Goal: Task Accomplishment & Management: Manage account settings

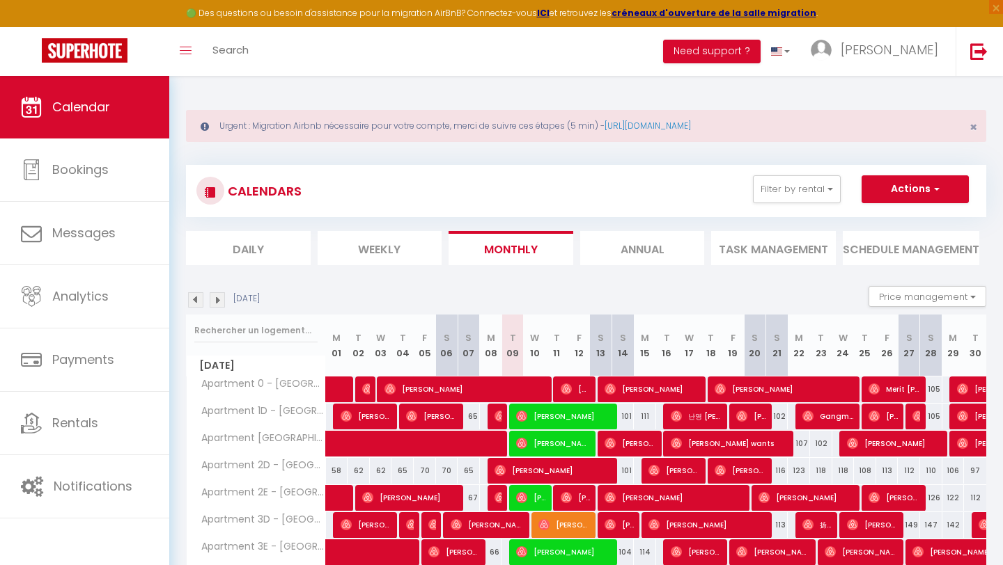
scroll to position [86, 0]
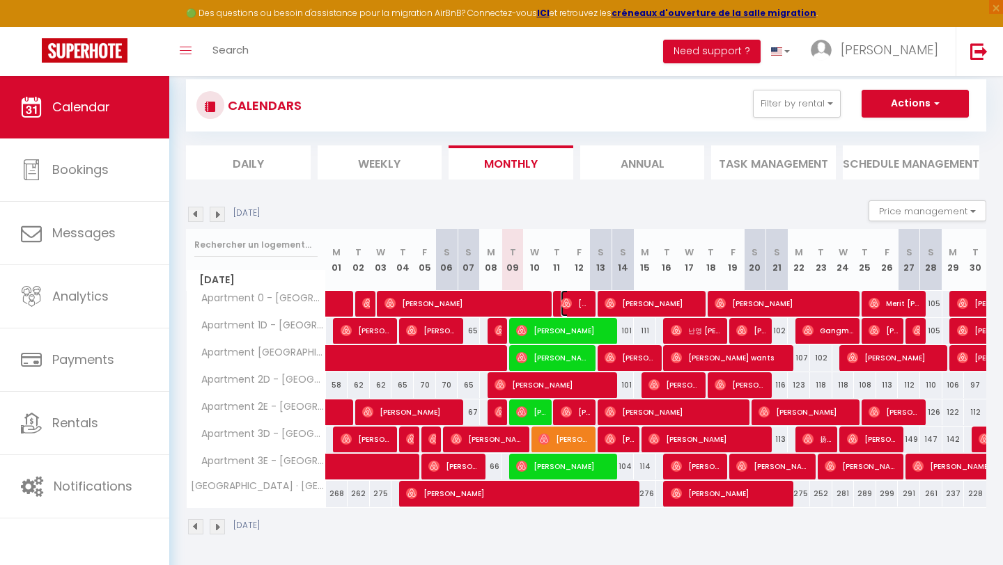
click at [573, 305] on span "[DATE][PERSON_NAME]" at bounding box center [575, 303] width 30 height 26
select select "OK"
select select "0"
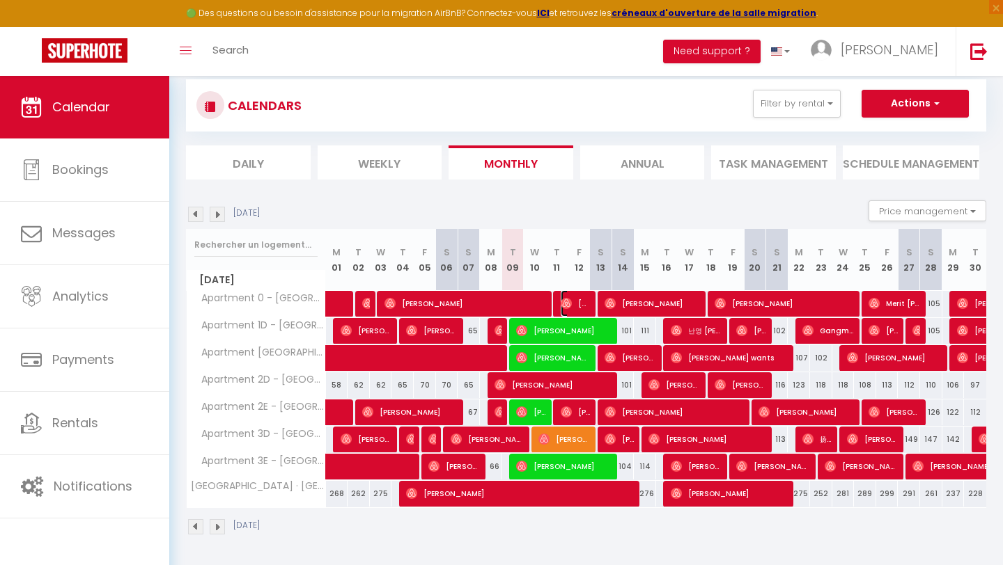
select select "1"
select select
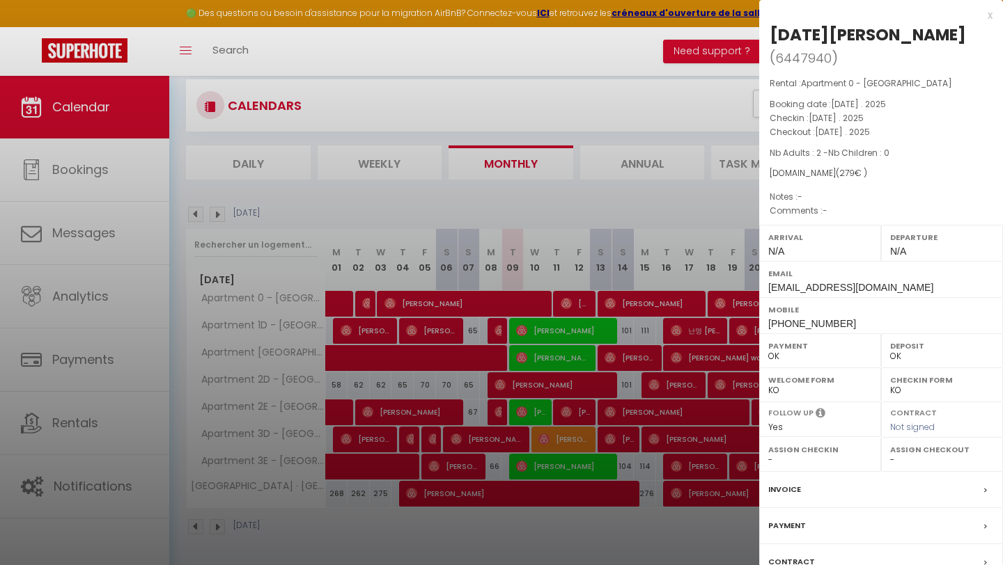
click at [806, 555] on label "Contract" at bounding box center [791, 562] width 47 height 15
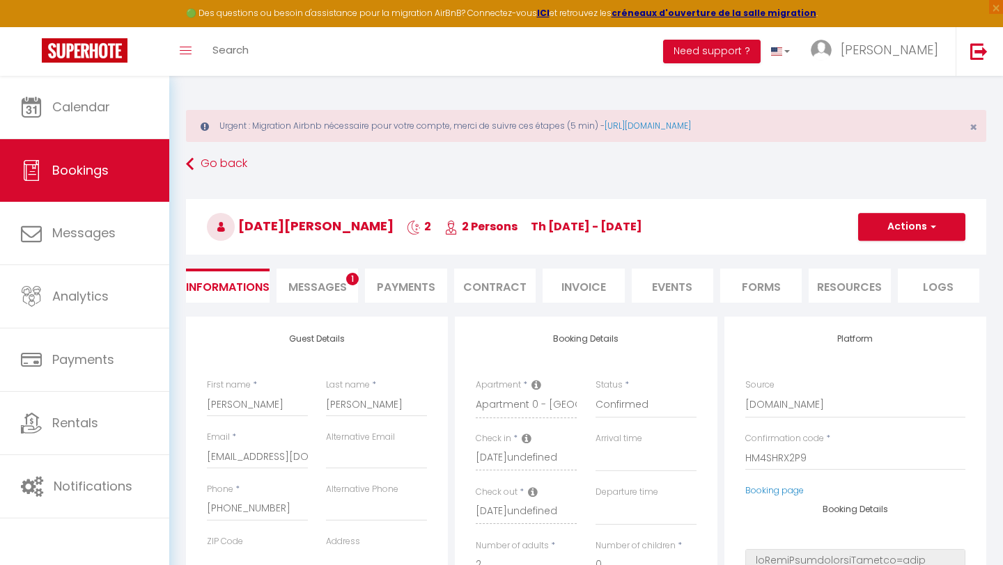
select select
checkbox input "false"
select select
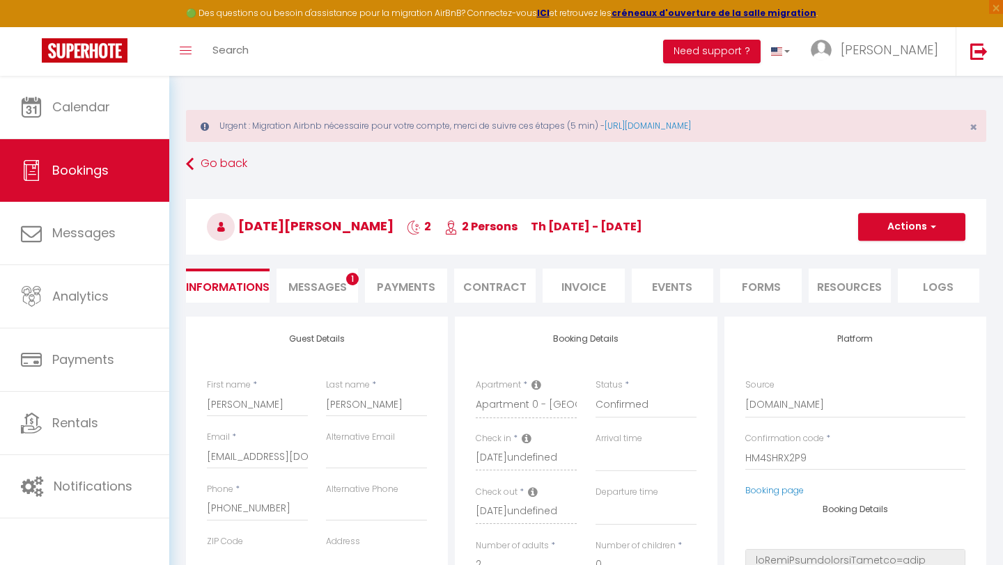
select select
checkbox input "false"
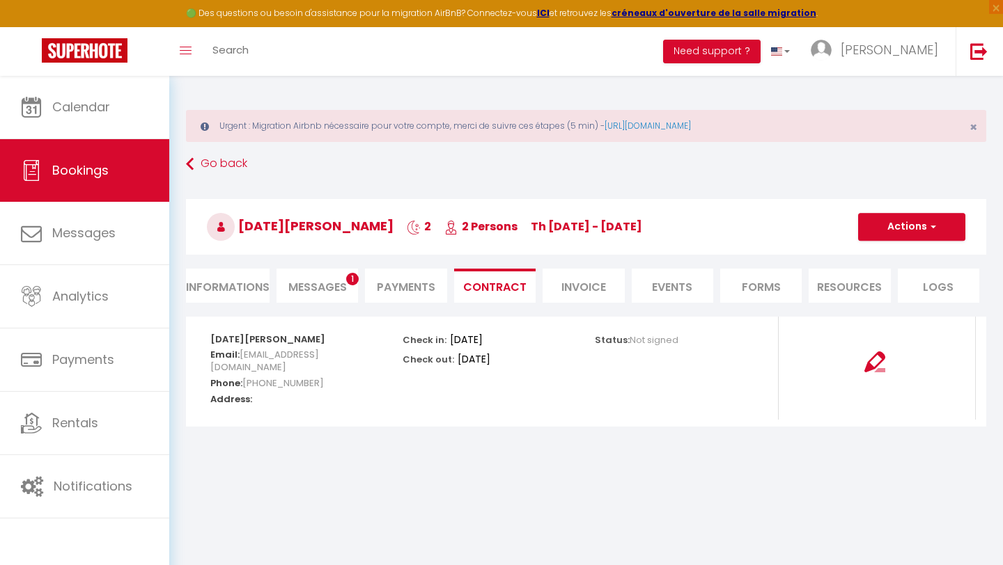
click at [336, 287] on span "Messages" at bounding box center [317, 287] width 58 height 16
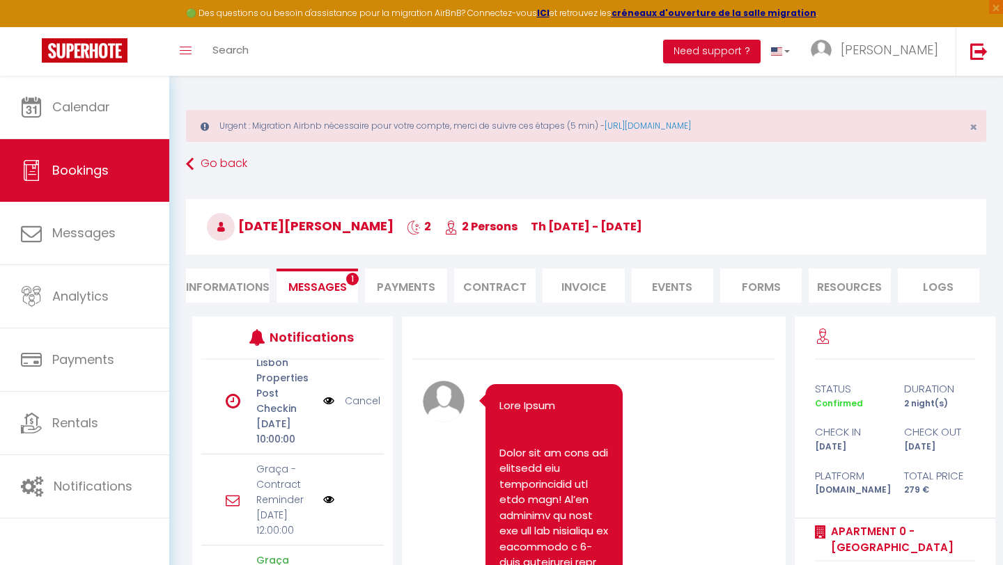
scroll to position [393, 0]
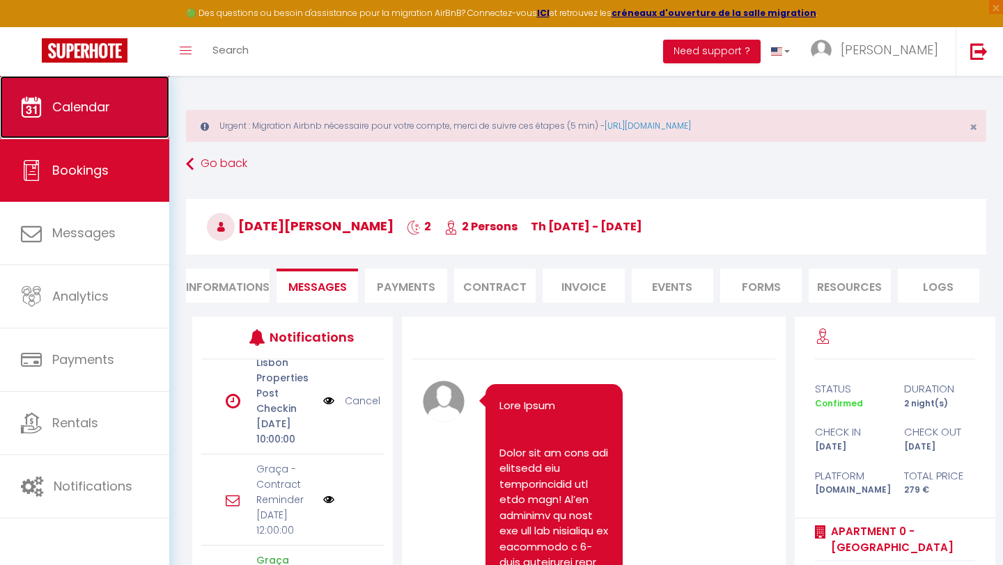
click at [91, 111] on span "Calendar" at bounding box center [81, 106] width 58 height 17
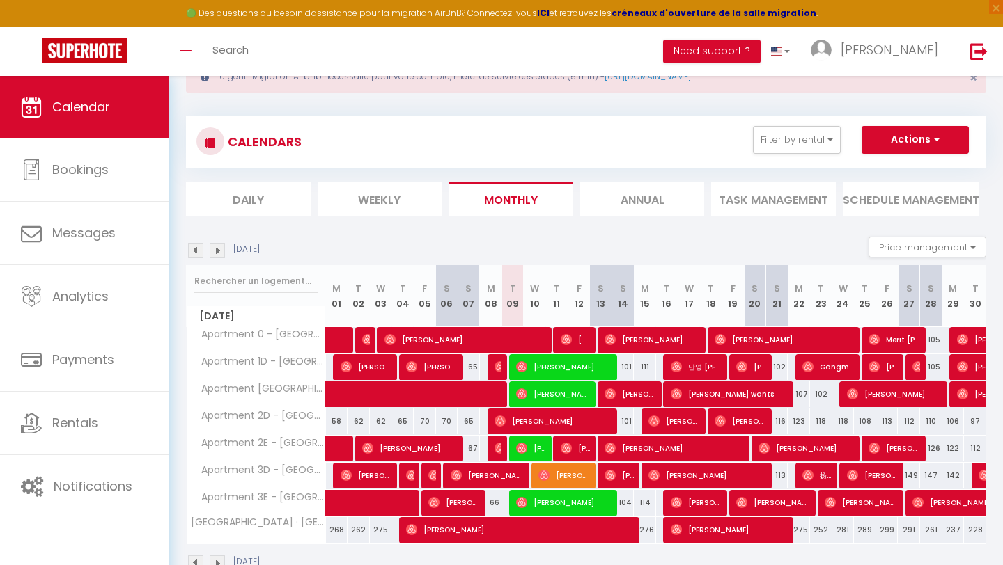
scroll to position [86, 0]
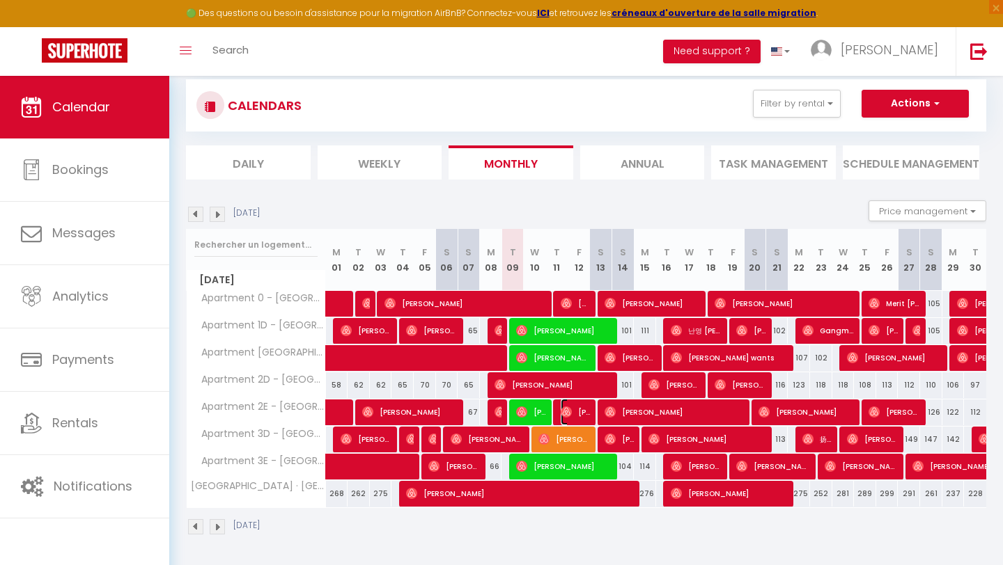
click at [570, 418] on span "[PERSON_NAME]" at bounding box center [575, 412] width 30 height 26
select select "OK"
select select "0"
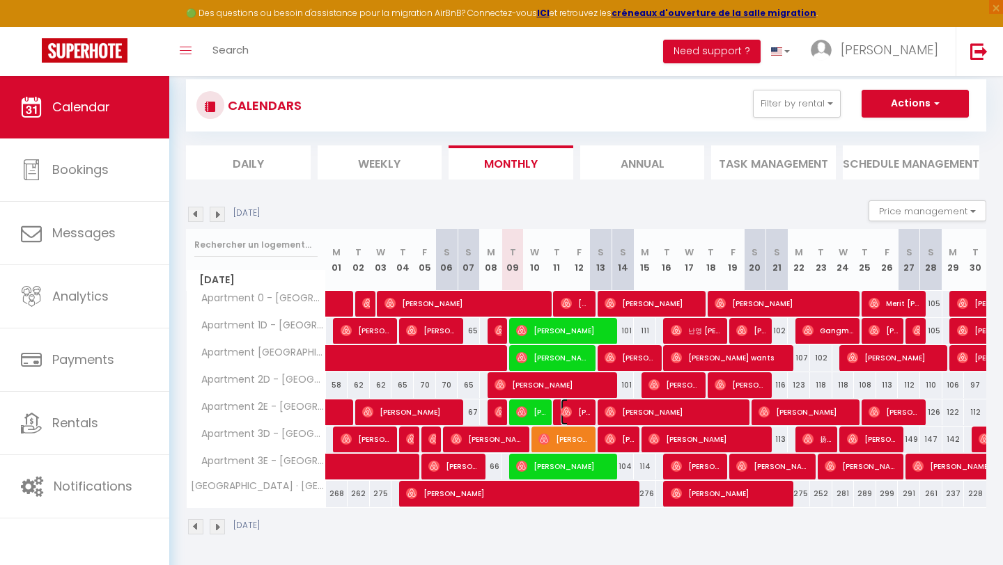
select select "1"
select select
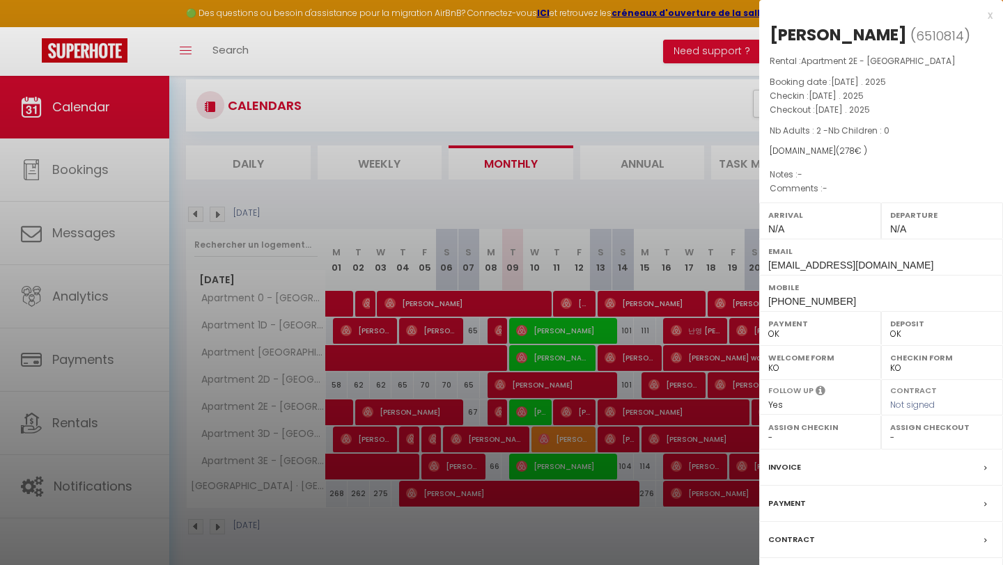
click at [806, 540] on label "Contract" at bounding box center [791, 540] width 47 height 15
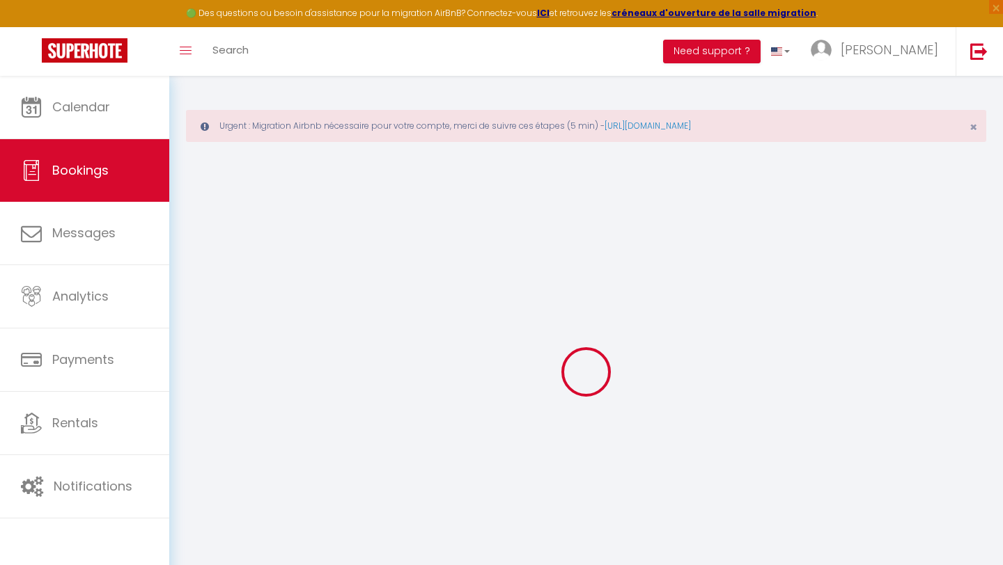
select select
checkbox input "false"
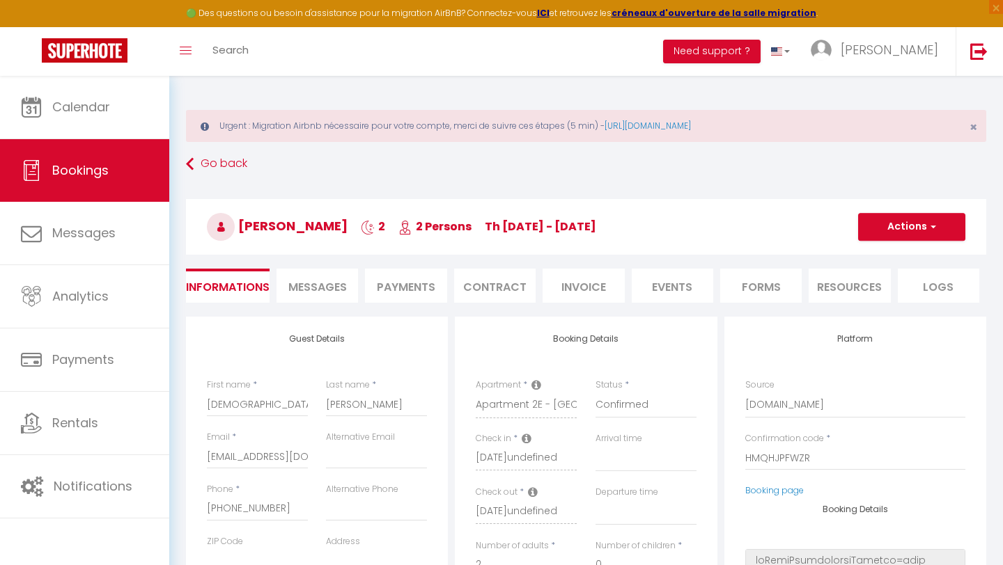
select select
checkbox input "false"
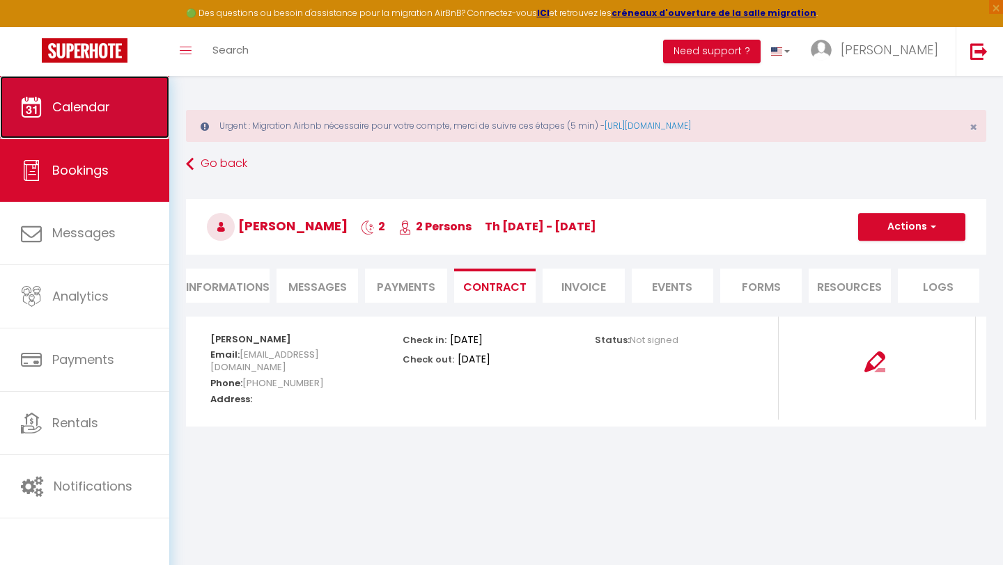
click at [113, 113] on link "Calendar" at bounding box center [84, 107] width 169 height 63
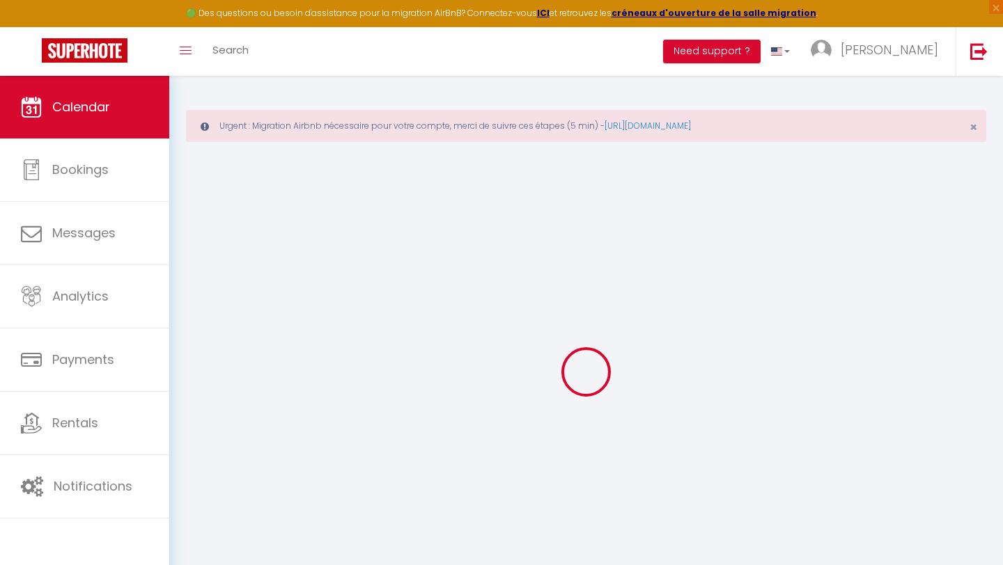
select select
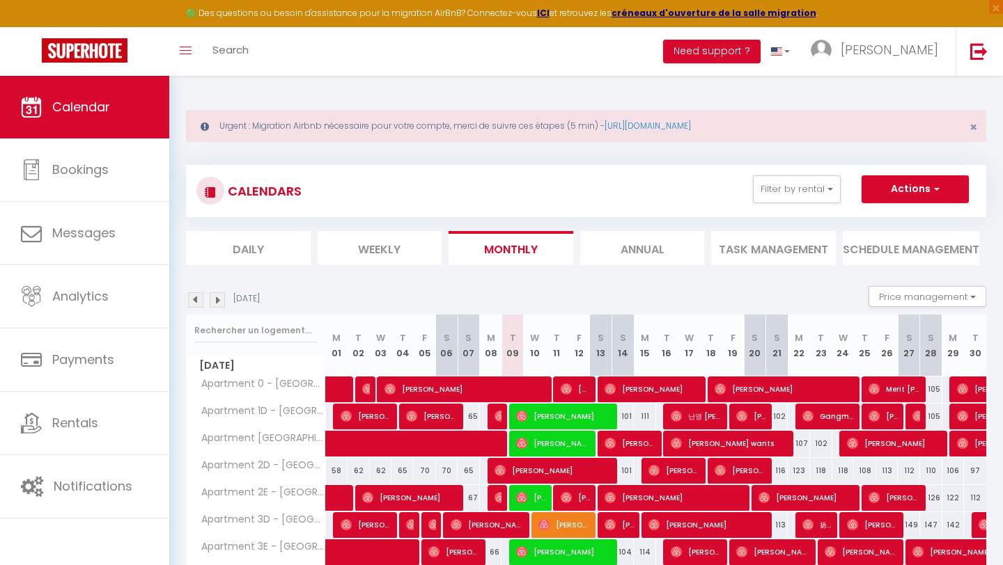
scroll to position [86, 0]
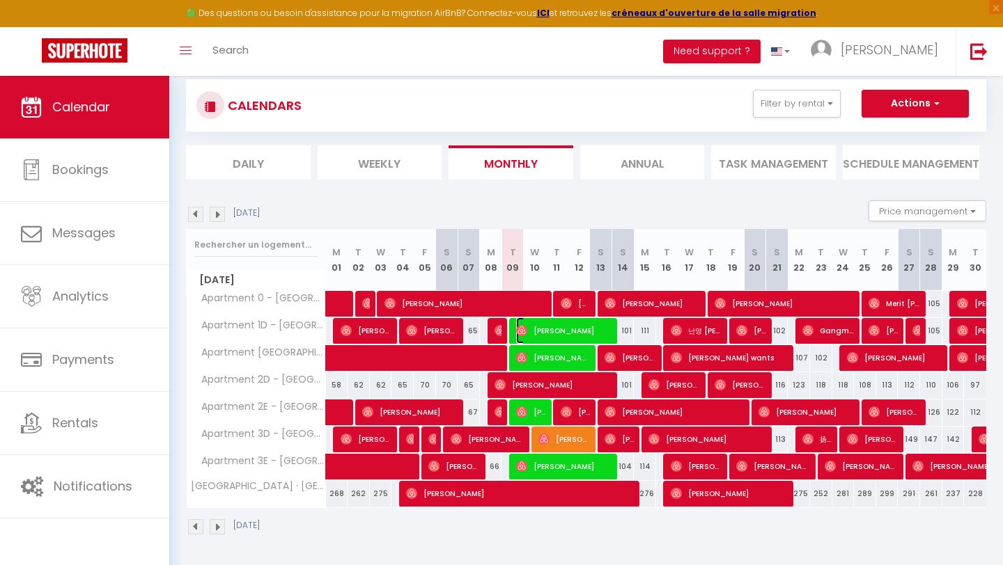
click at [534, 326] on span "[PERSON_NAME]" at bounding box center [564, 330] width 97 height 26
select select "OK"
select select "0"
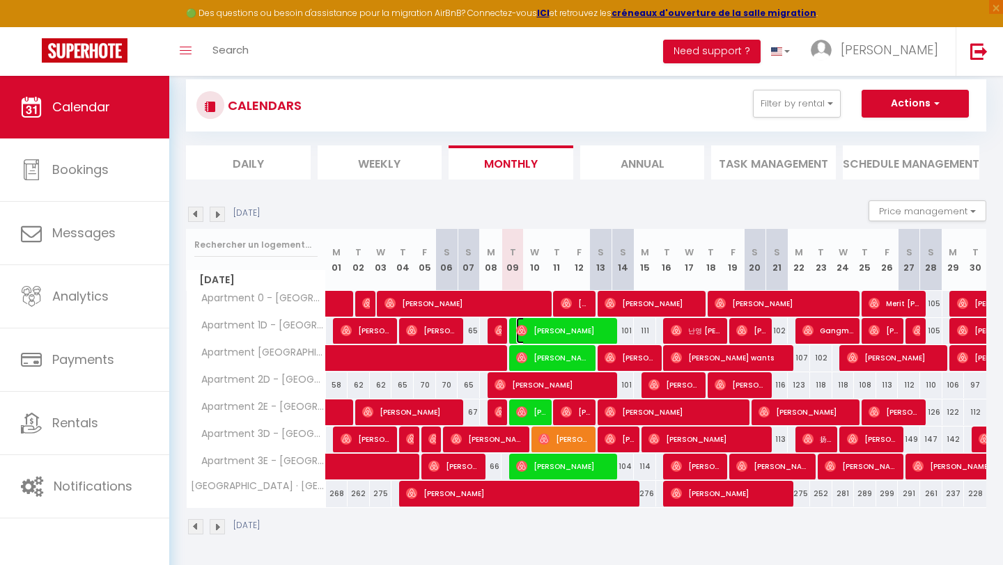
select select "1"
select select
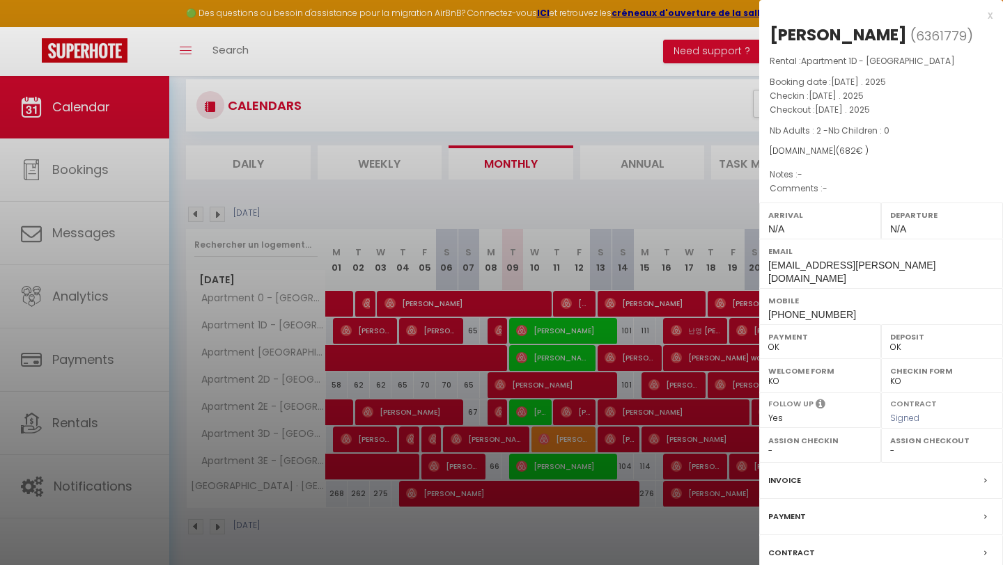
click at [528, 354] on div at bounding box center [501, 282] width 1003 height 565
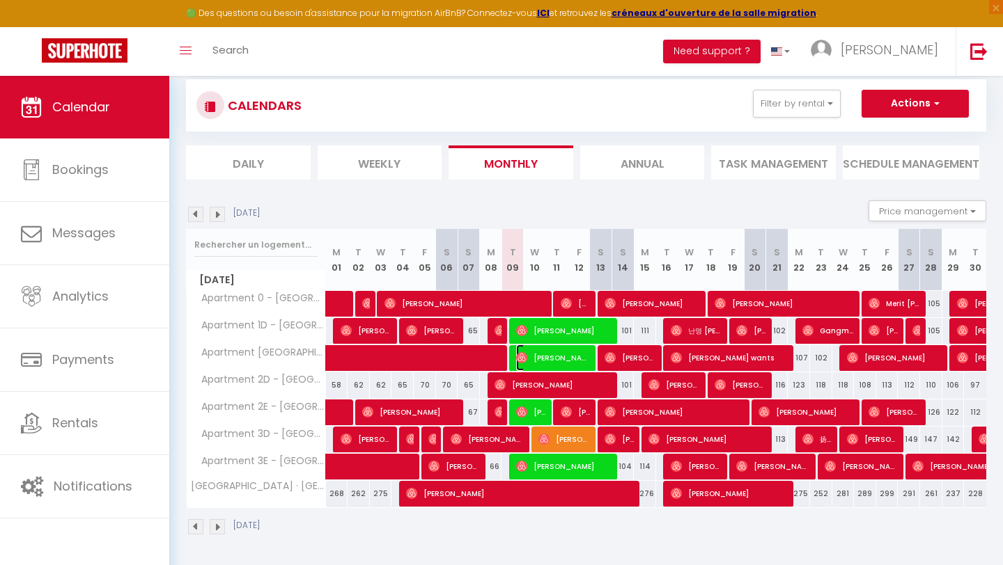
click at [528, 354] on span "[PERSON_NAME]" at bounding box center [553, 358] width 74 height 26
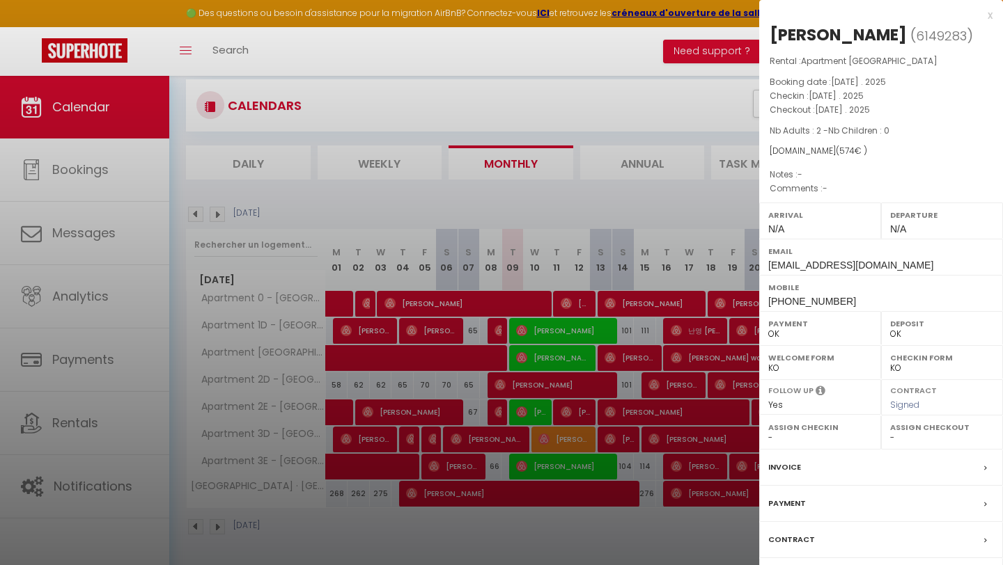
click at [527, 407] on div at bounding box center [501, 282] width 1003 height 565
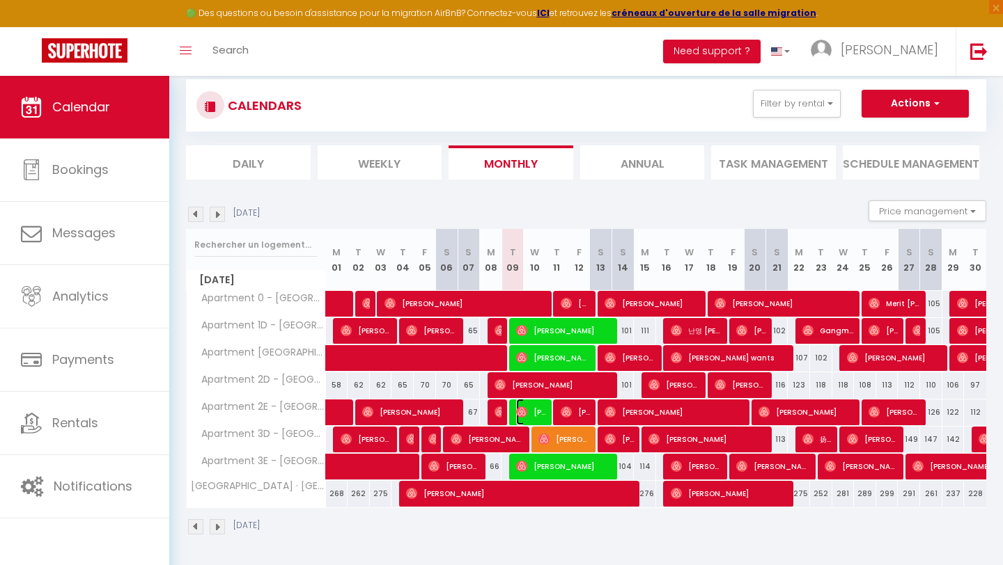
click at [528, 416] on span "[PERSON_NAME]" at bounding box center [531, 412] width 30 height 26
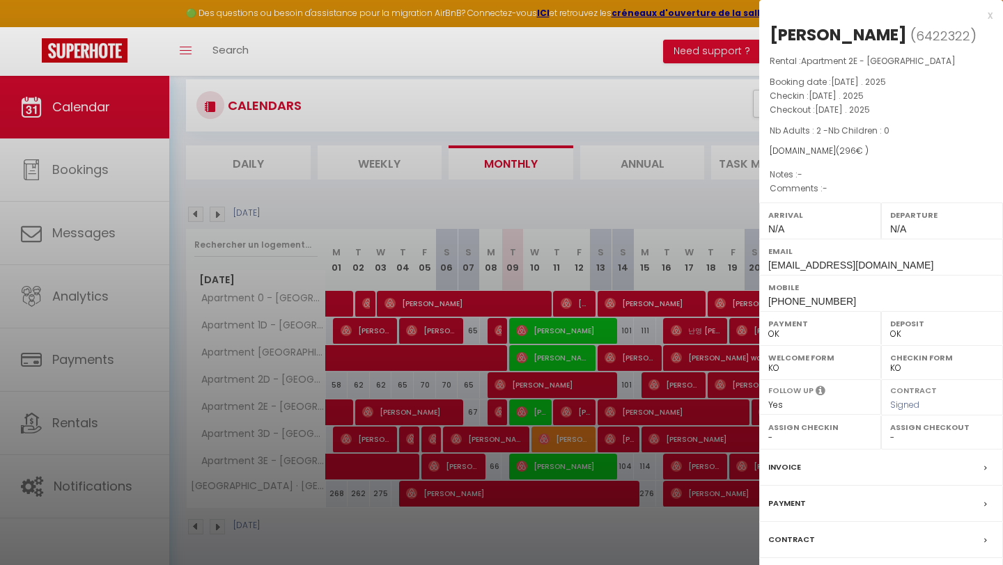
click at [538, 466] on div at bounding box center [501, 282] width 1003 height 565
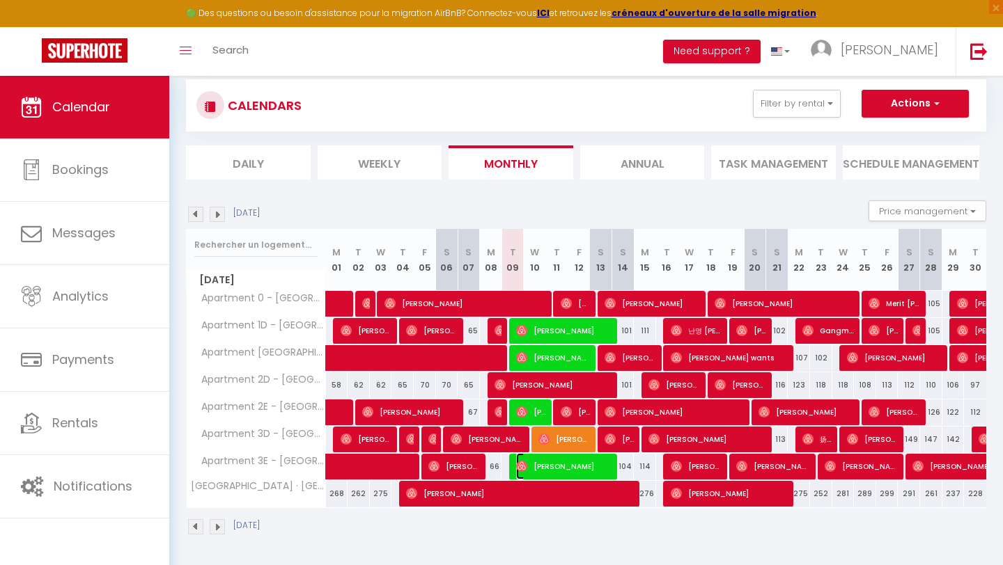
click at [538, 466] on span "[PERSON_NAME]" at bounding box center [564, 466] width 97 height 26
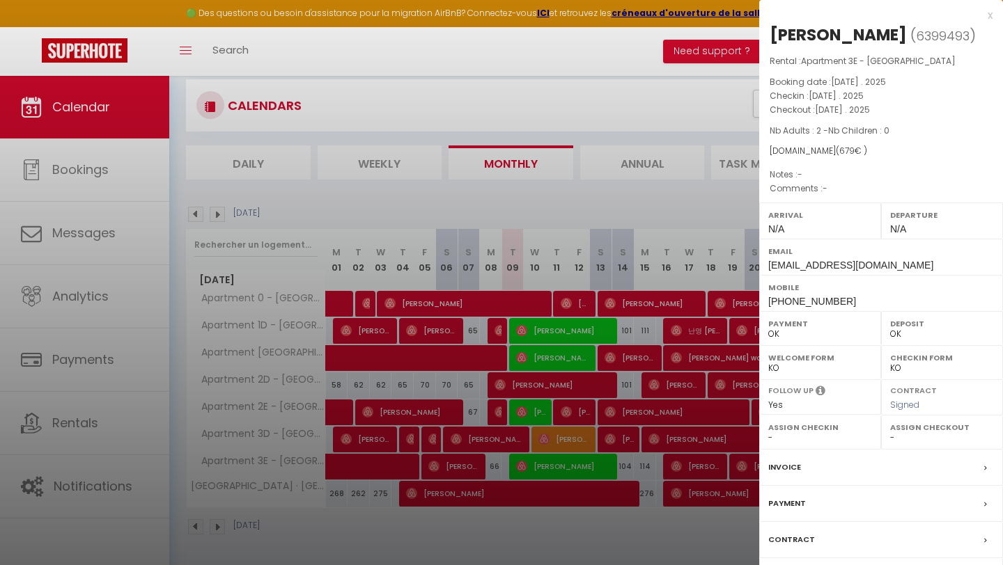
click at [563, 442] on div at bounding box center [501, 282] width 1003 height 565
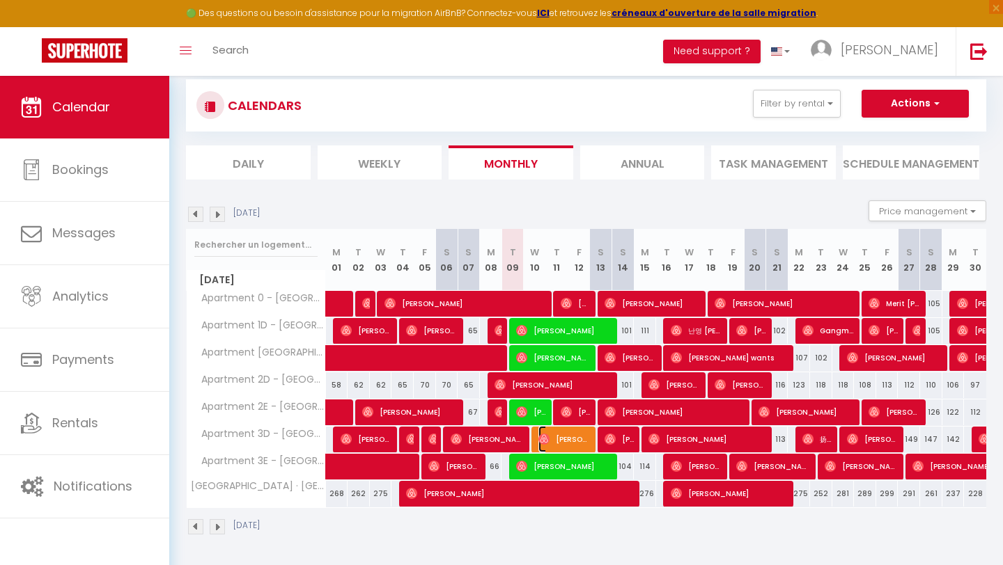
click at [551, 441] on span "[PERSON_NAME]" at bounding box center [564, 439] width 52 height 26
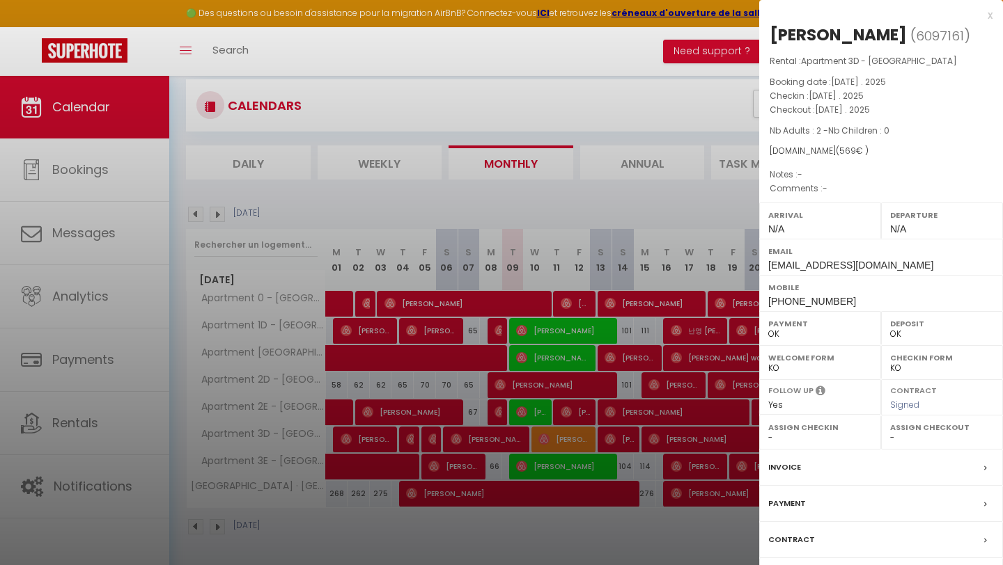
click at [804, 544] on label "Contract" at bounding box center [791, 540] width 47 height 15
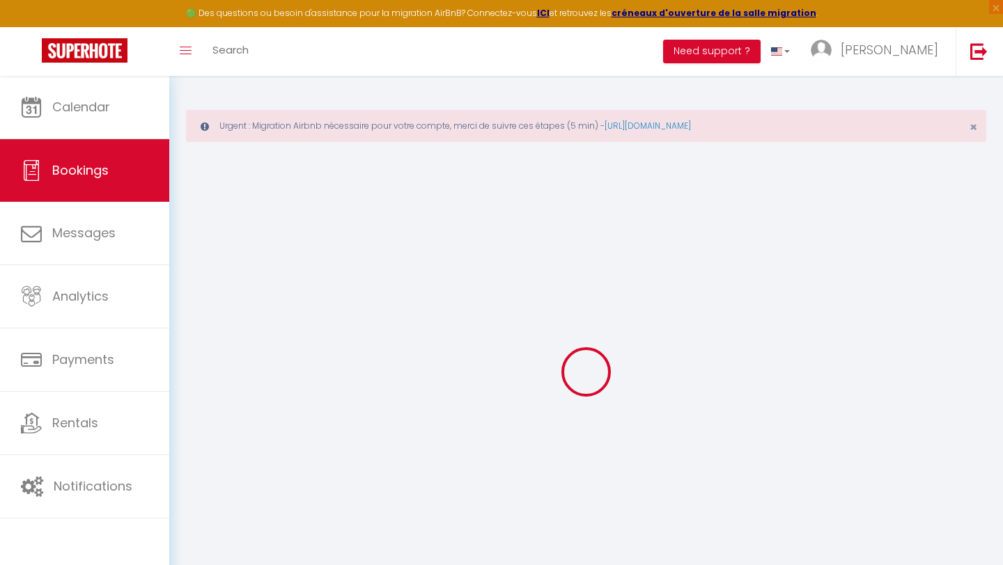
select select
checkbox input "false"
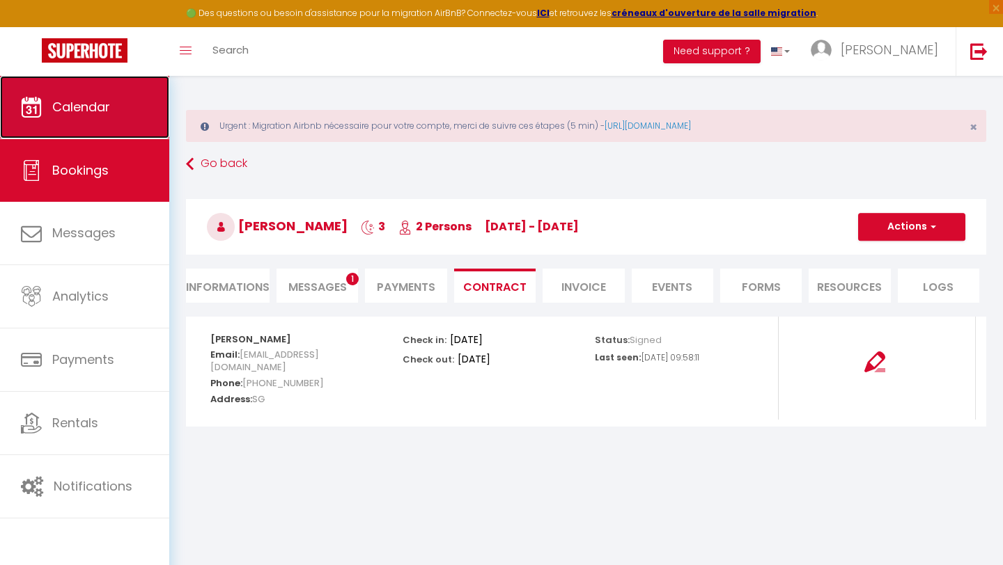
click at [51, 91] on link "Calendar" at bounding box center [84, 107] width 169 height 63
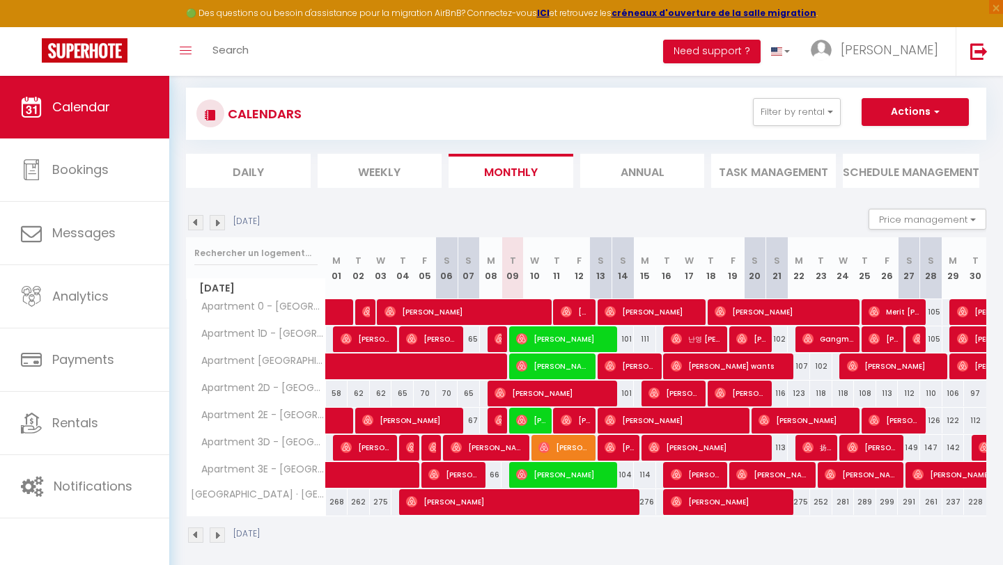
scroll to position [79, 0]
